Goal: Task Accomplishment & Management: Manage account settings

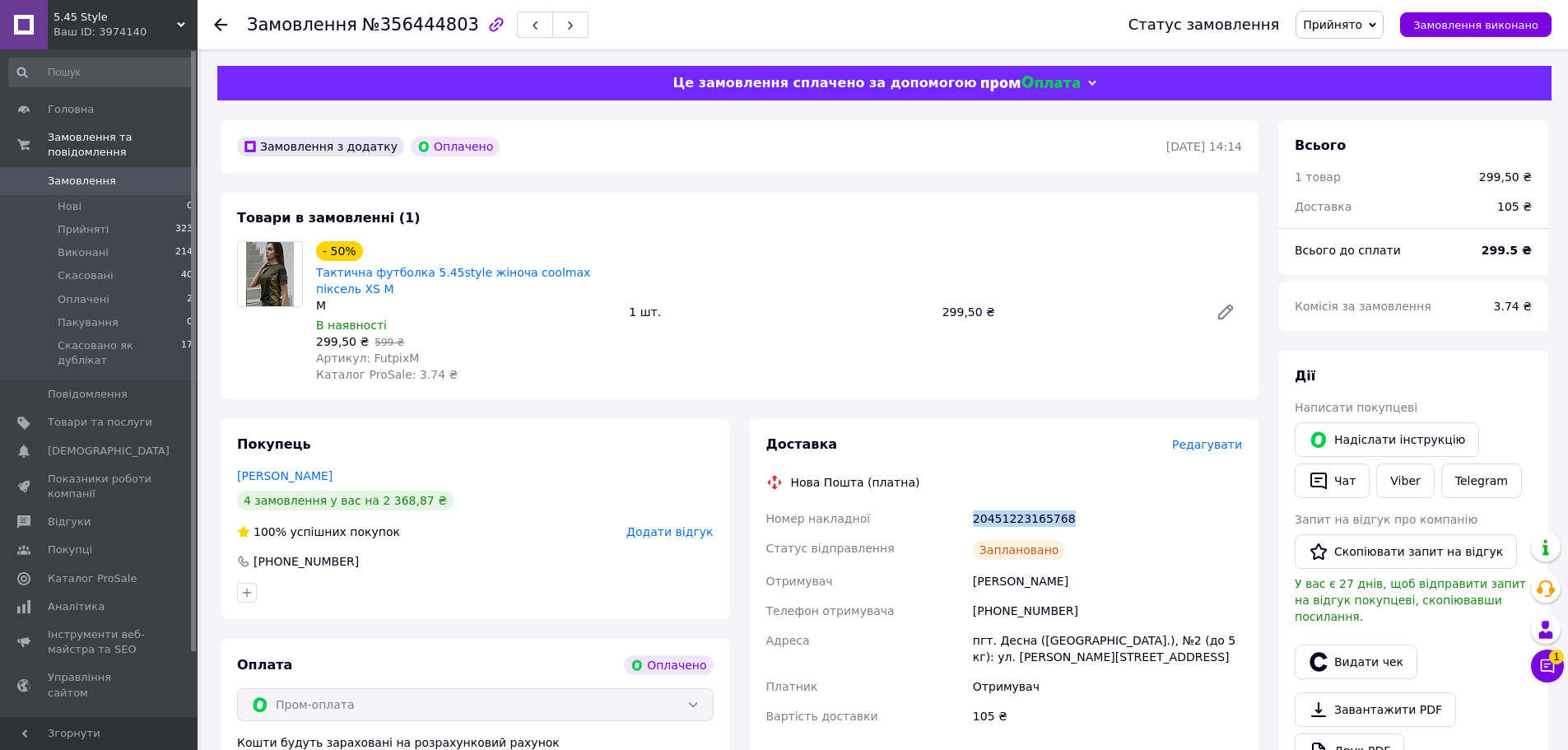
drag, startPoint x: 1061, startPoint y: 516, endPoint x: 945, endPoint y: 522, distance: 116.2
click at [945, 522] on div "Номер накладної 20451223165768 Статус відправлення Заплановано Отримувач [PERSO…" at bounding box center [1004, 617] width 483 height 228
copy div "Номер накладної 20451223165768"
click at [1549, 677] on button "Чат з покупцем 1" at bounding box center [1547, 666] width 33 height 33
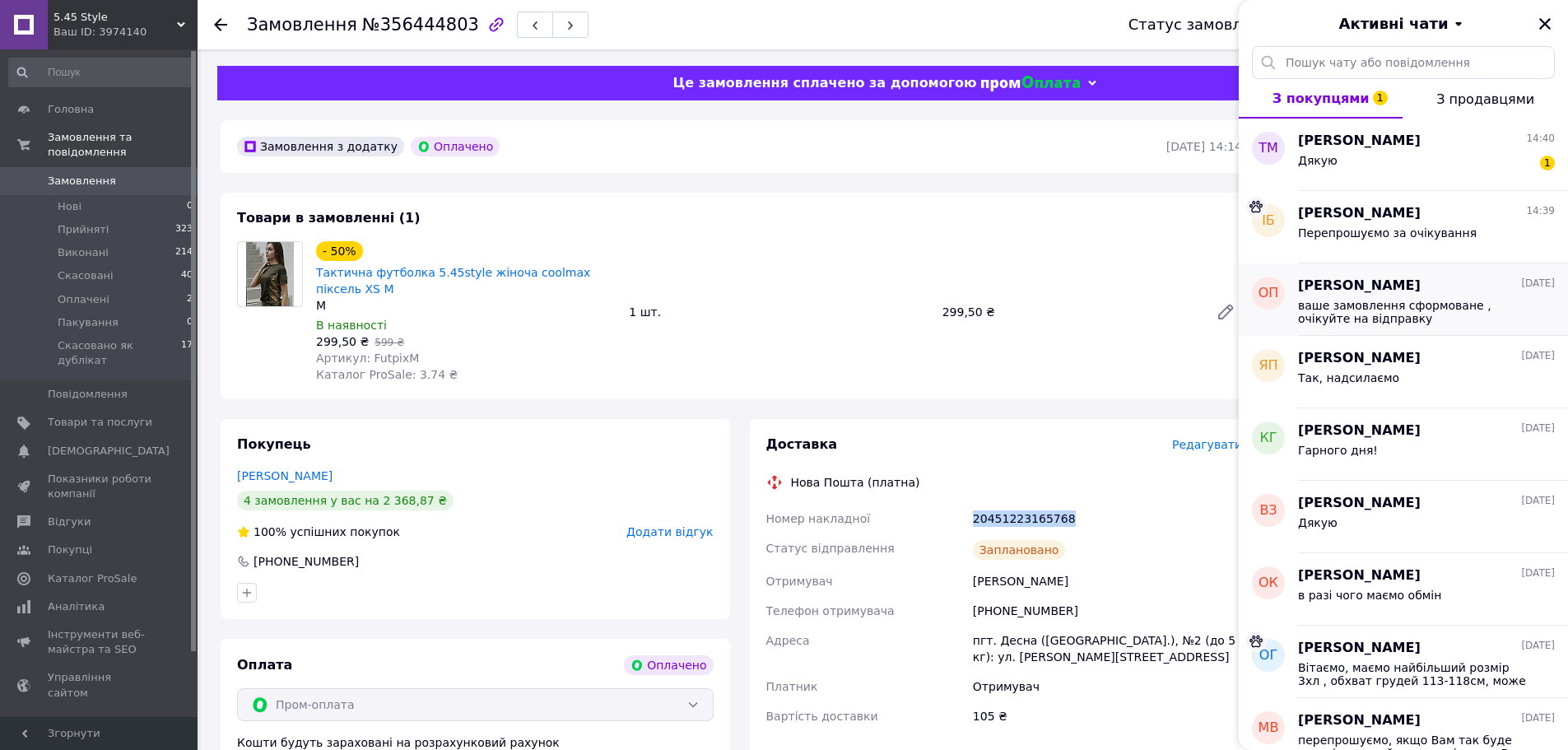
click at [1414, 300] on span "ваше замовлення сформоване , очікуйте на відправку" at bounding box center [1415, 312] width 234 height 26
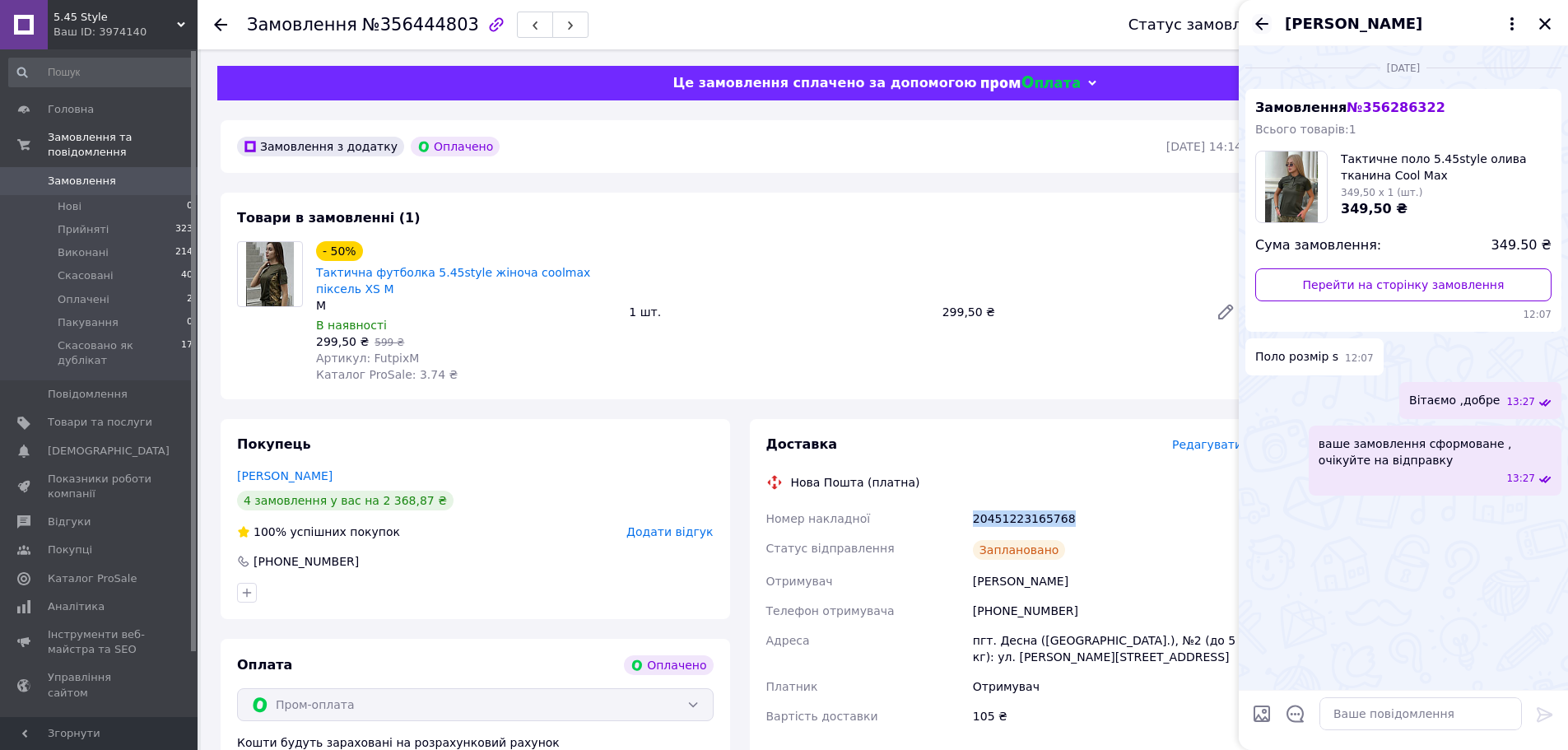
click at [1261, 23] on icon "Назад" at bounding box center [1262, 22] width 13 height 12
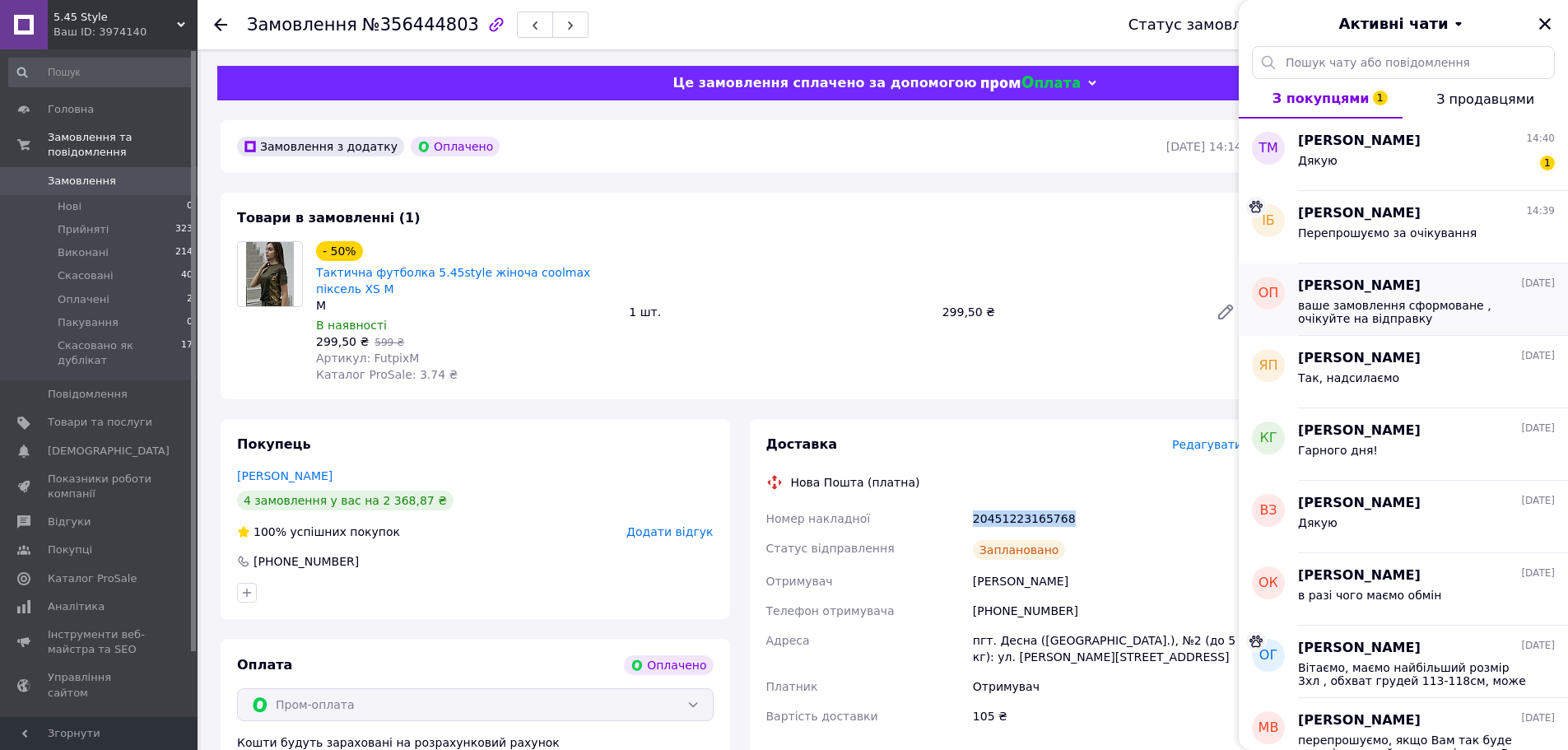
click at [1457, 316] on span "ваше замовлення сформоване , очікуйте на відправку" at bounding box center [1415, 312] width 234 height 26
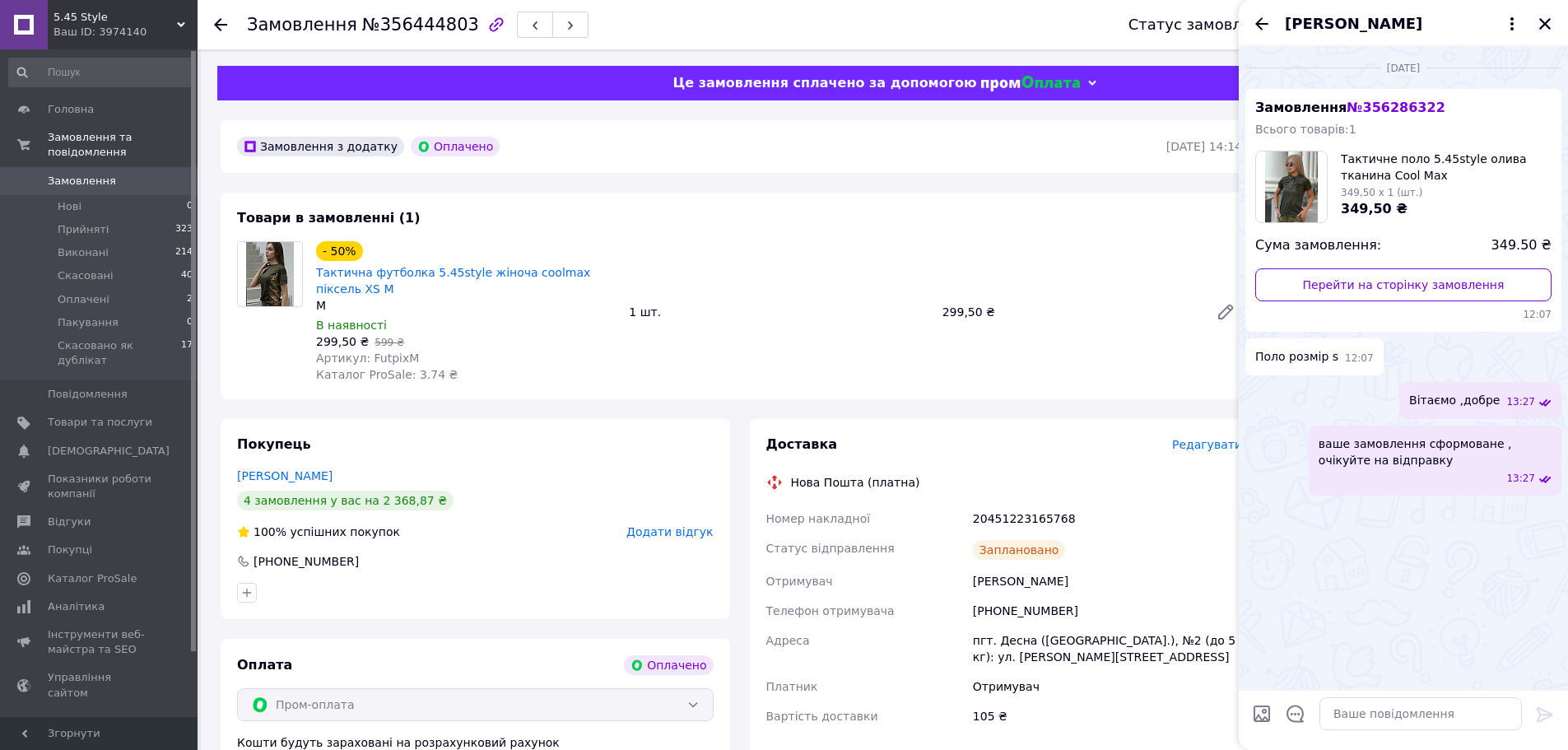
click at [227, 27] on div at bounding box center [230, 24] width 33 height 50
click at [215, 25] on use at bounding box center [221, 24] width 13 height 13
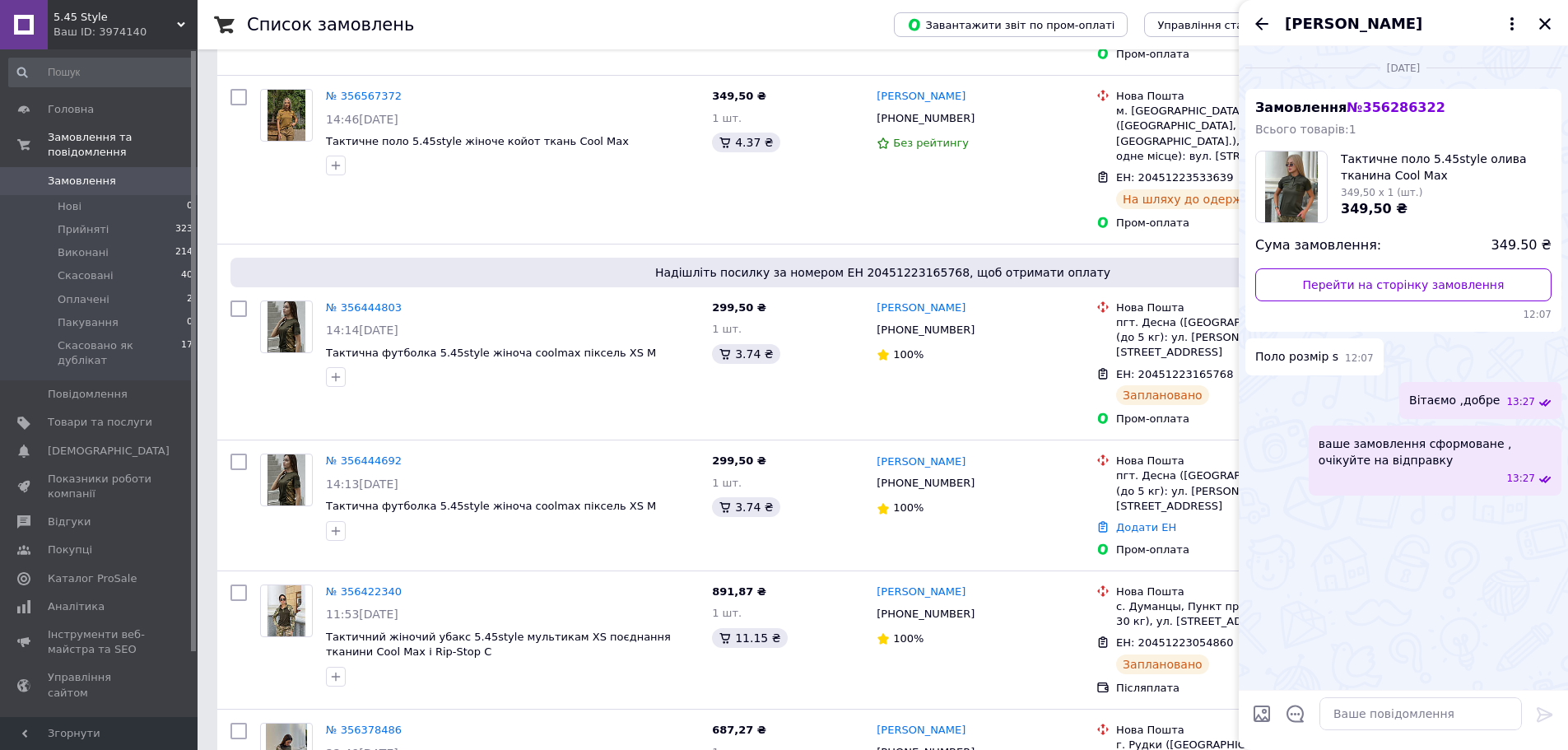
scroll to position [1070, 0]
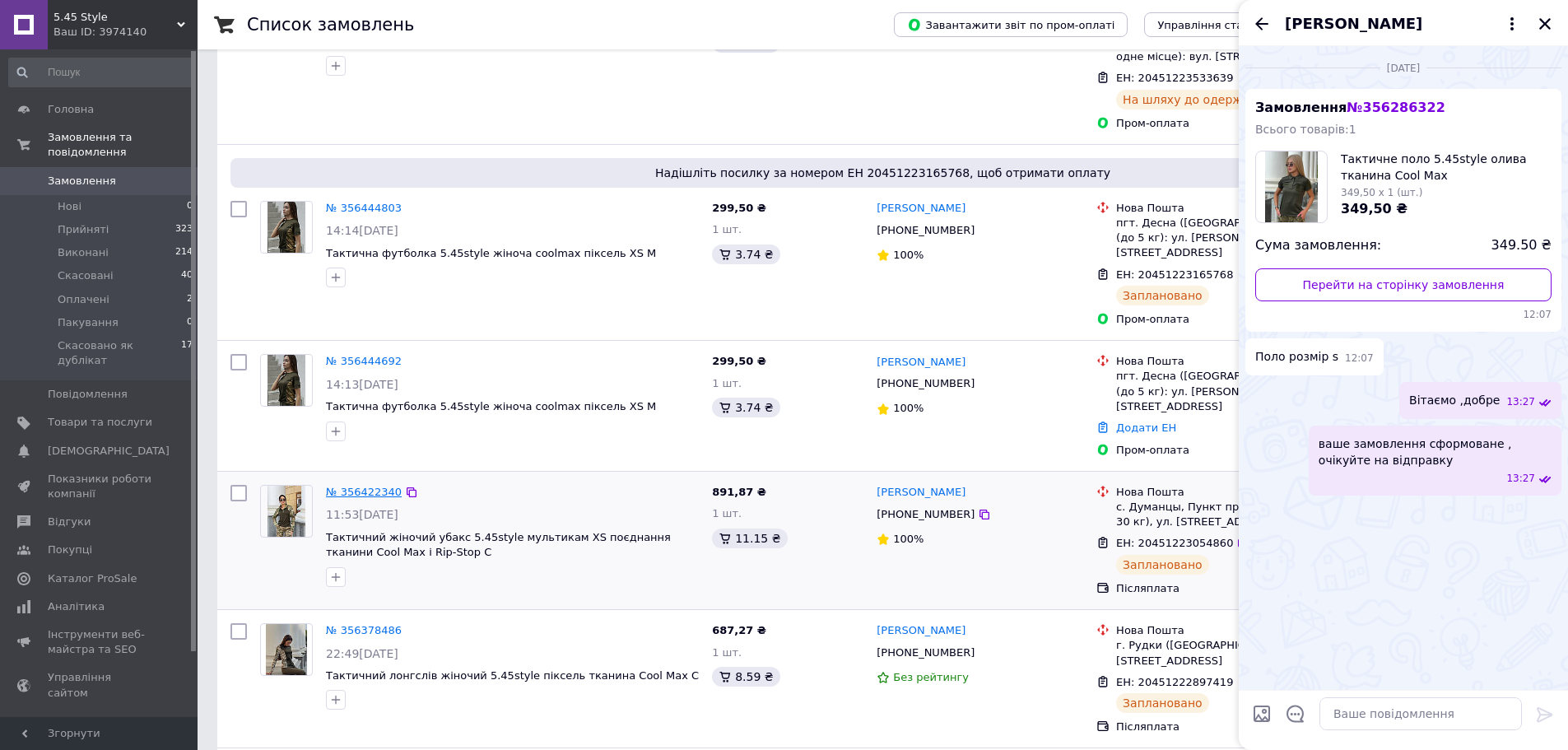
click at [385, 486] on link "№ 356422340" at bounding box center [363, 492] width 76 height 12
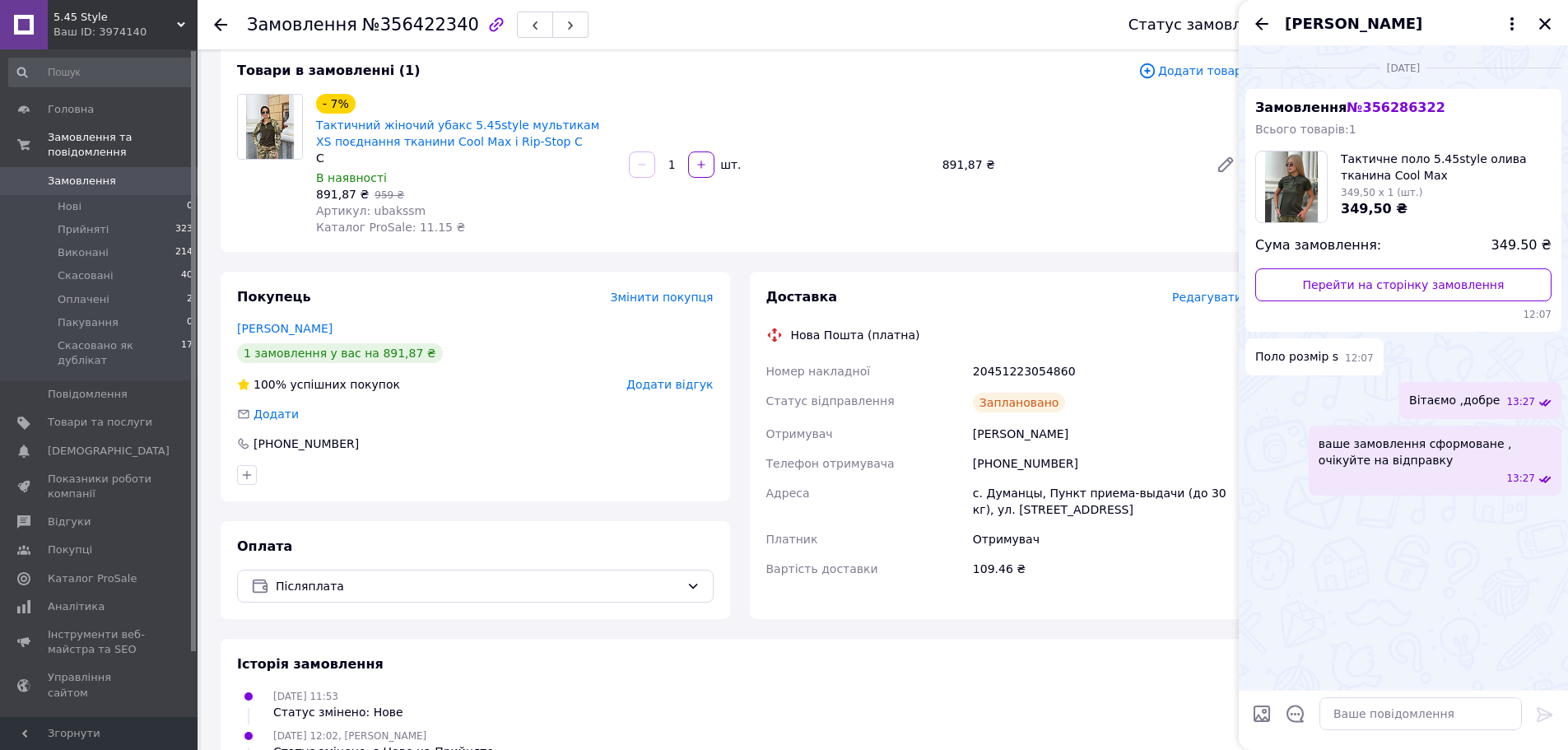
scroll to position [69, 0]
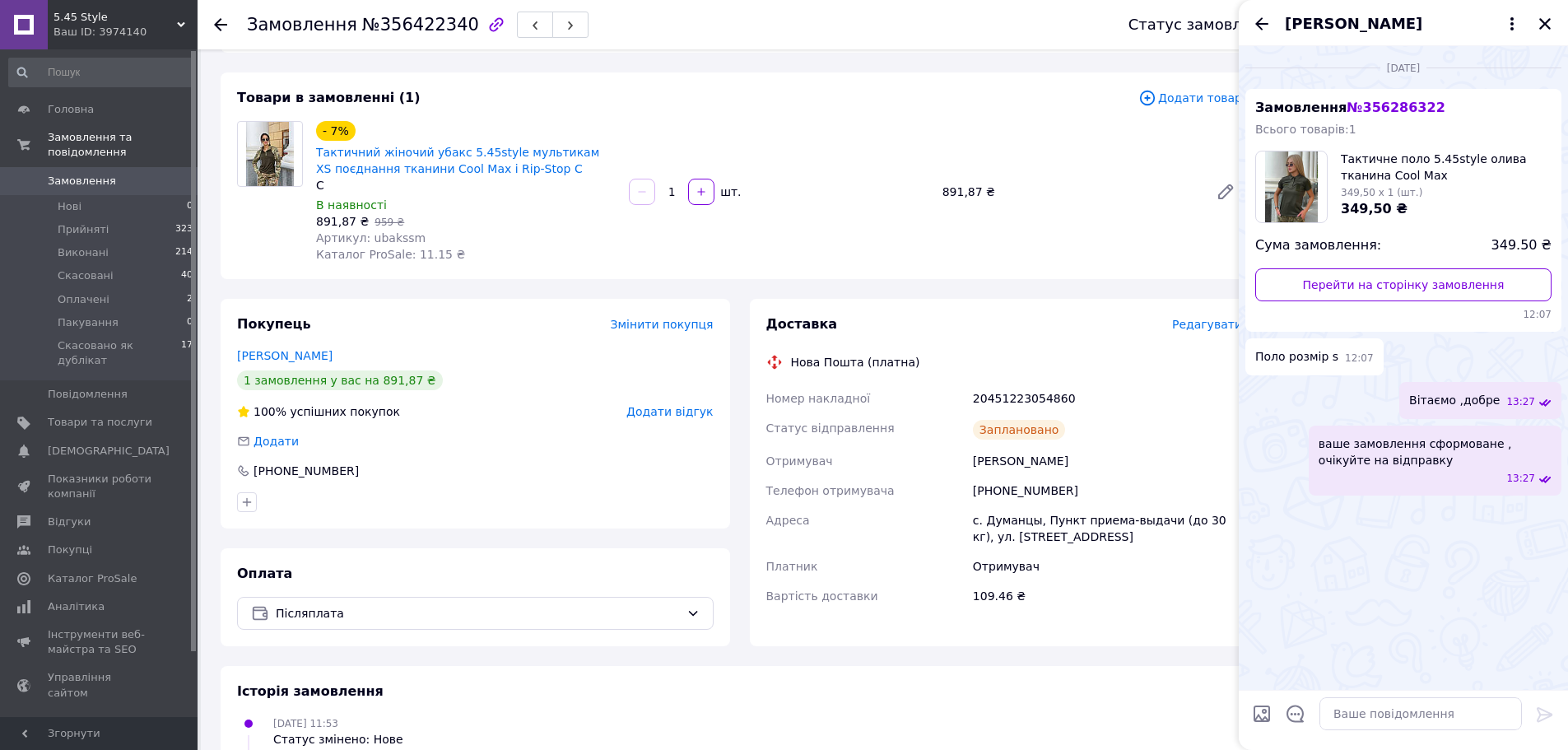
click at [227, 29] on icon at bounding box center [221, 24] width 13 height 13
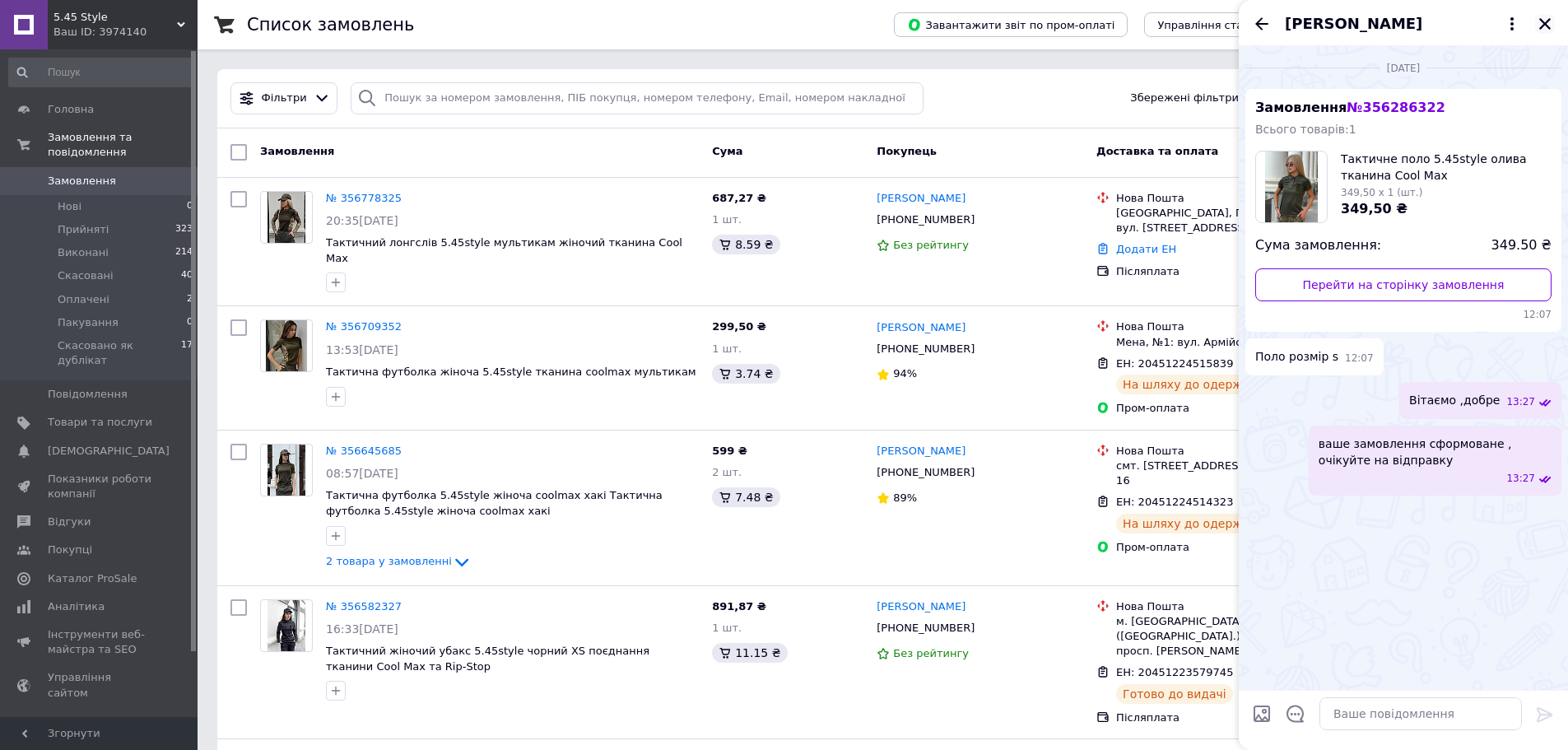
click at [1551, 26] on icon "Закрити" at bounding box center [1546, 24] width 15 height 15
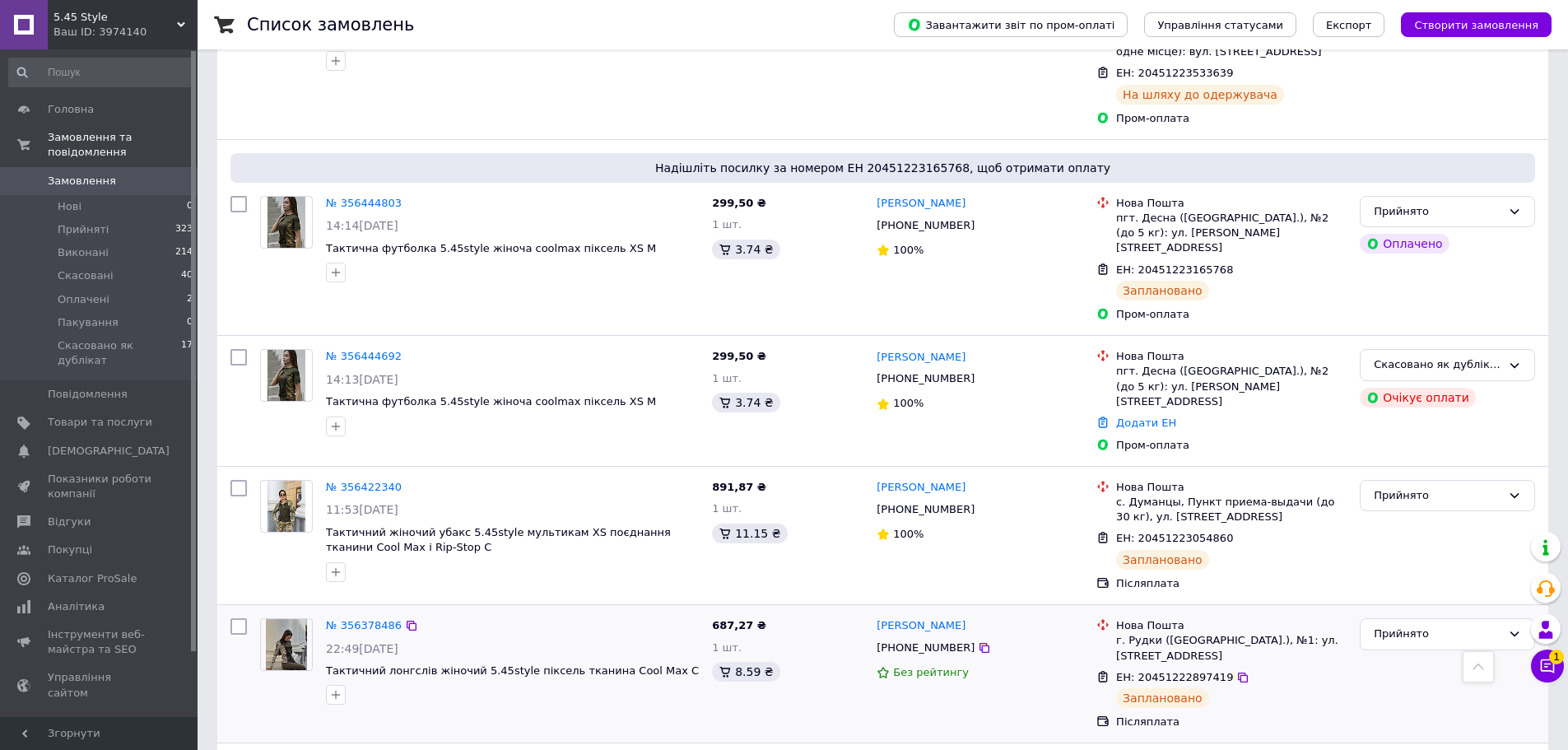
scroll to position [1153, 0]
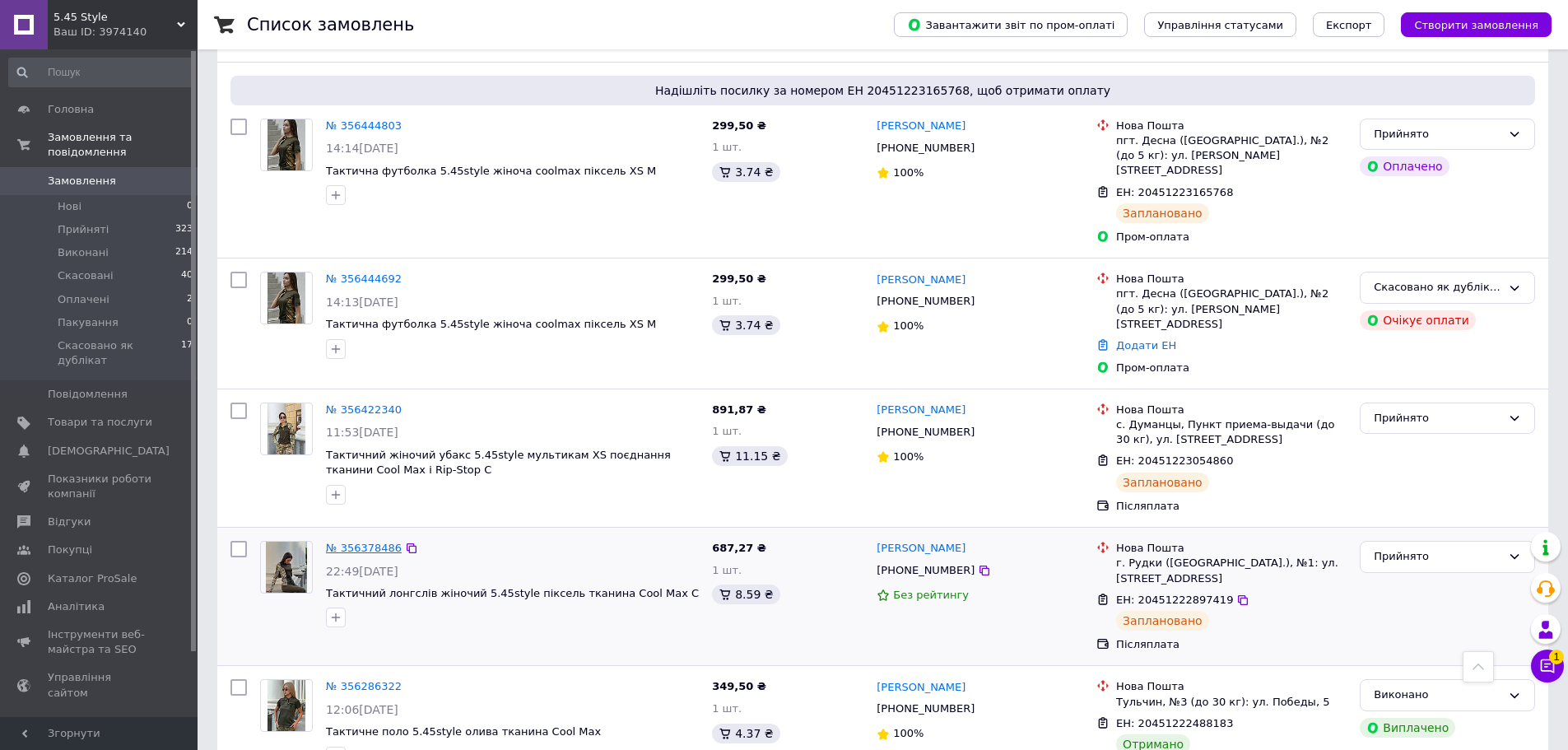
click at [364, 542] on link "№ 356378486" at bounding box center [363, 548] width 76 height 12
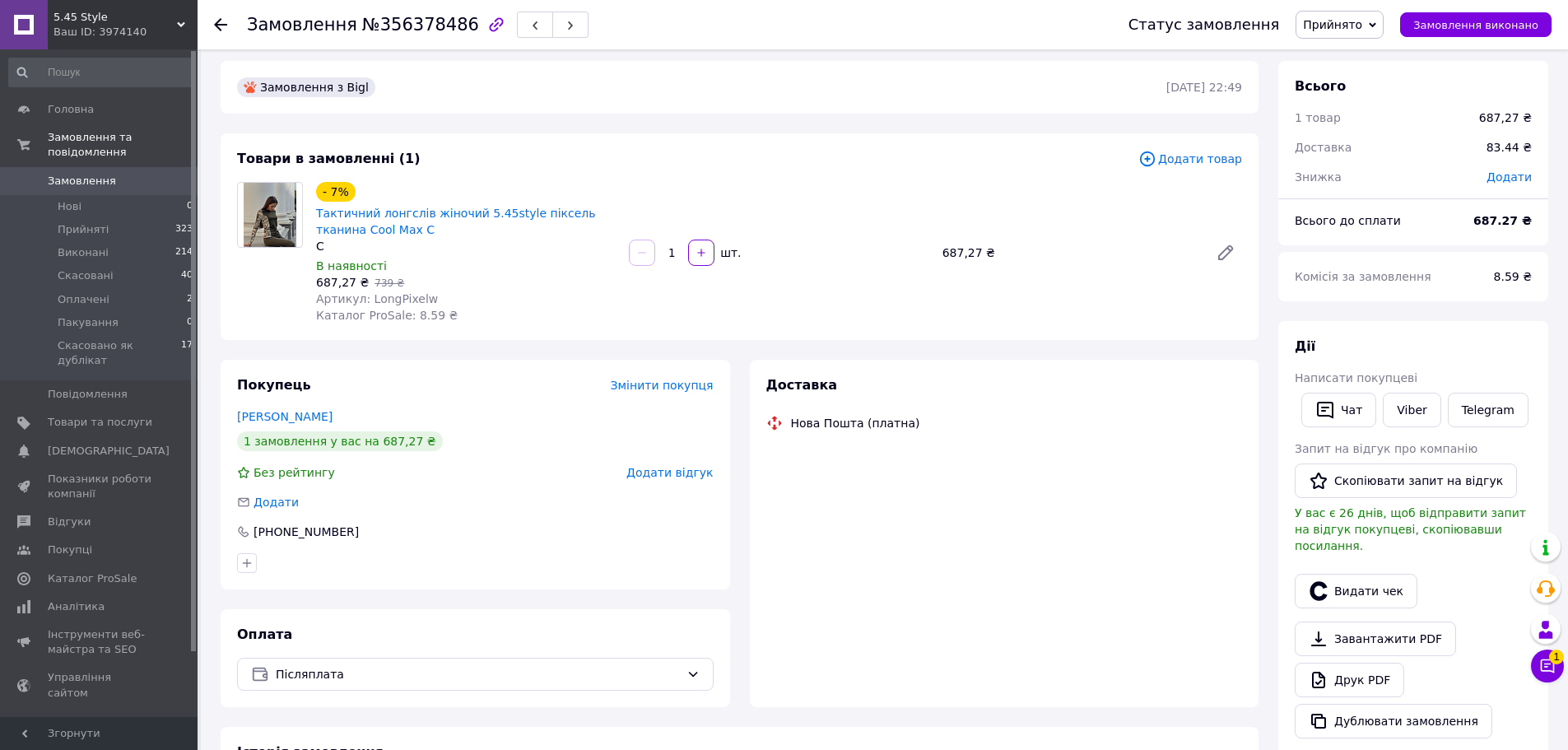
scroll to position [399, 0]
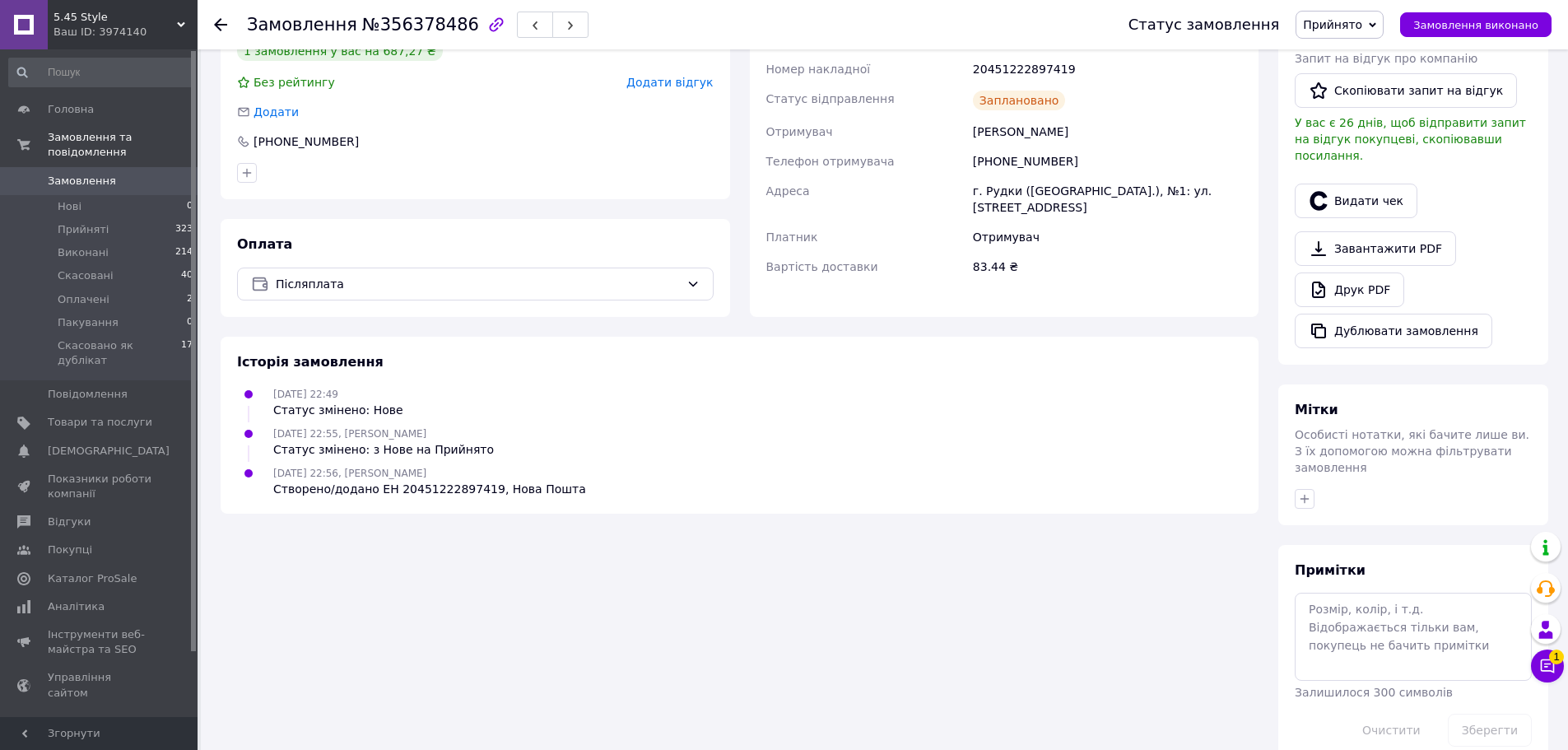
click at [226, 27] on icon at bounding box center [221, 24] width 13 height 13
